Goal: Task Accomplishment & Management: Manage account settings

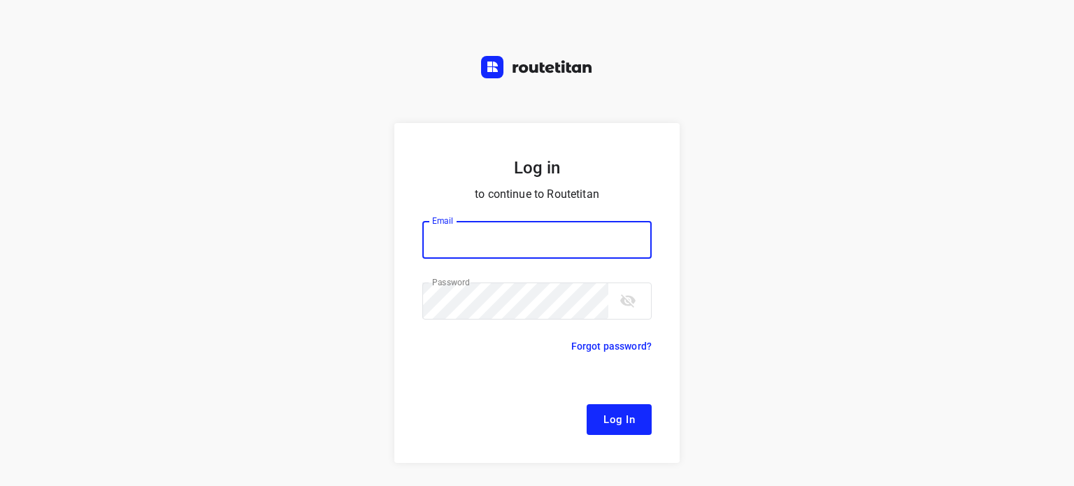
type input "[EMAIL_ADDRESS][DOMAIN_NAME]"
click at [632, 419] on button "Log In" at bounding box center [619, 419] width 65 height 31
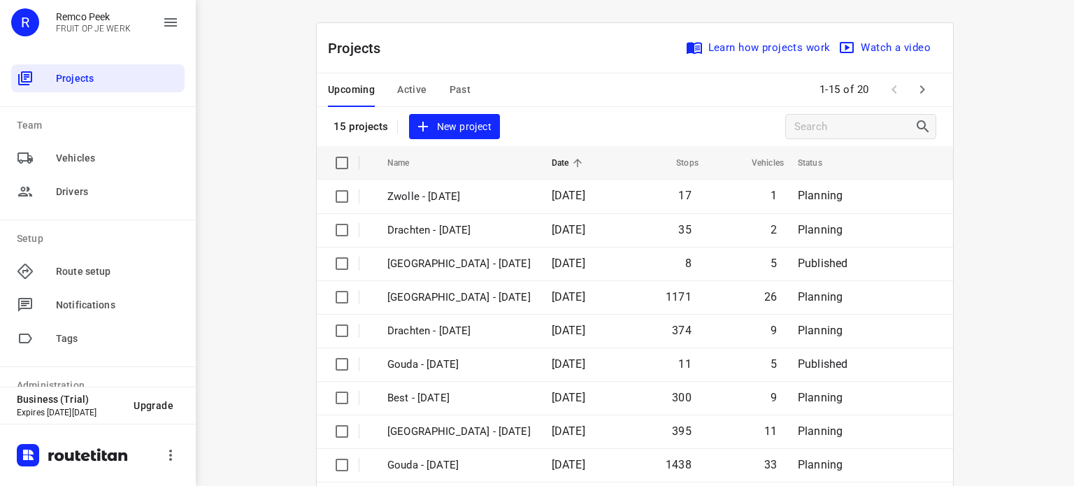
click at [411, 85] on span "Active" at bounding box center [411, 89] width 29 height 17
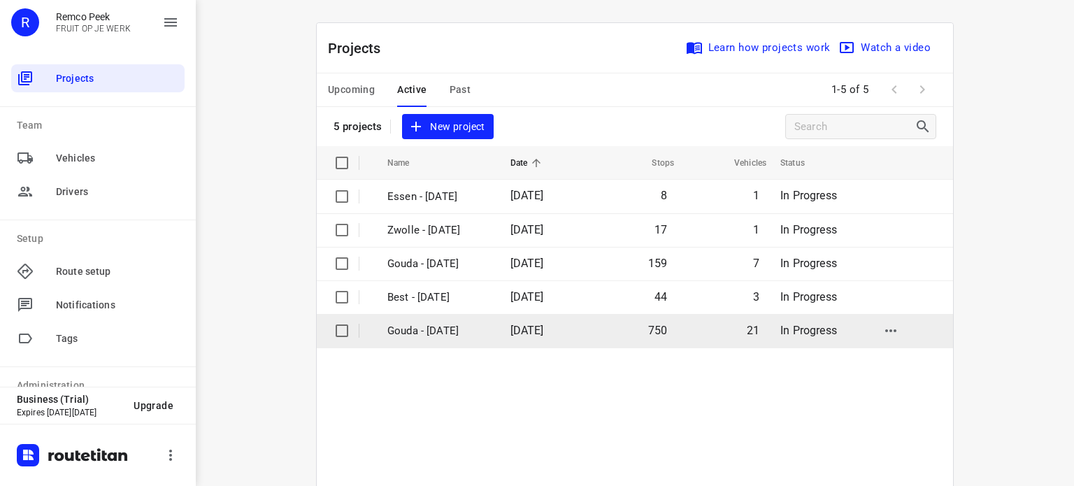
click at [427, 334] on p "Gouda - [DATE]" at bounding box center [439, 331] width 102 height 16
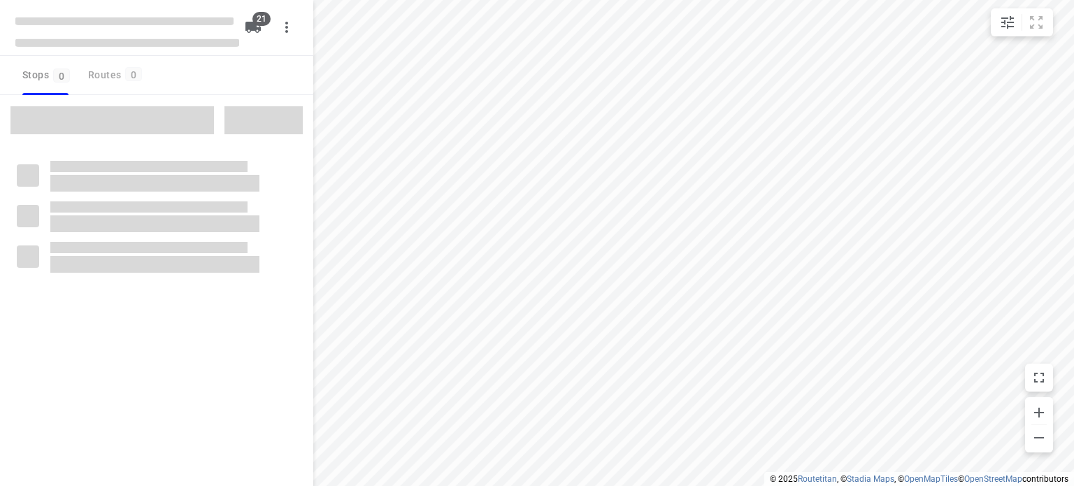
checkbox input "true"
